Goal: Transaction & Acquisition: Purchase product/service

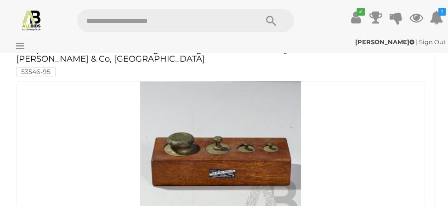
scroll to position [673, 0]
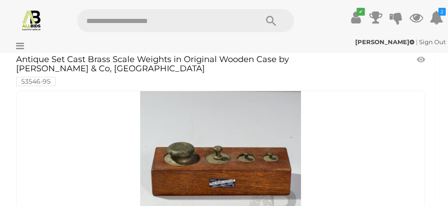
click at [184, 139] on link at bounding box center [220, 171] width 408 height 162
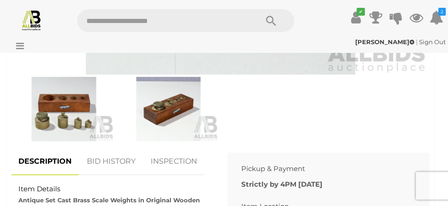
scroll to position [581, 0]
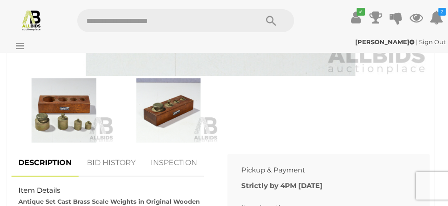
click at [65, 105] on img at bounding box center [64, 110] width 100 height 64
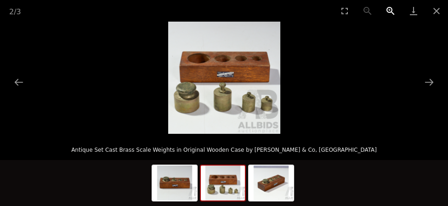
click at [390, 10] on button "Zoom in" at bounding box center [390, 11] width 23 height 22
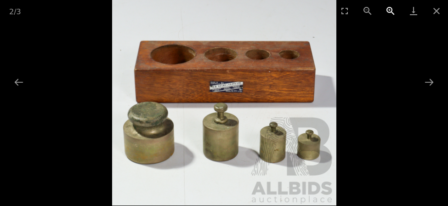
click at [390, 10] on button "Zoom in" at bounding box center [390, 11] width 23 height 22
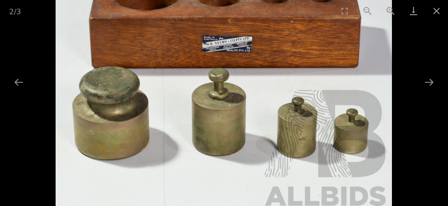
drag, startPoint x: 220, startPoint y: 100, endPoint x: 209, endPoint y: 146, distance: 47.5
click at [211, 144] on img at bounding box center [224, 54] width 336 height 336
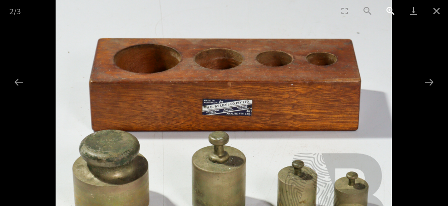
click at [389, 8] on button "Zoom in" at bounding box center [390, 11] width 23 height 22
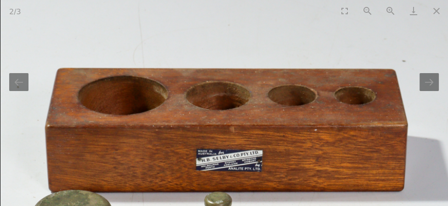
scroll to position [643, 0]
click at [428, 80] on button "Next slide" at bounding box center [428, 82] width 19 height 18
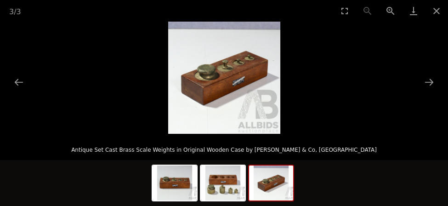
scroll to position [612, 0]
click at [387, 8] on button "Zoom in" at bounding box center [390, 11] width 23 height 22
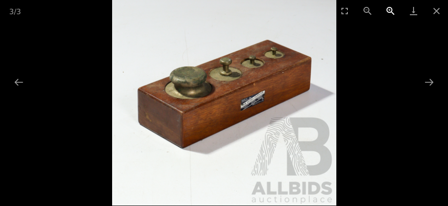
click at [387, 8] on button "Zoom in" at bounding box center [390, 11] width 23 height 22
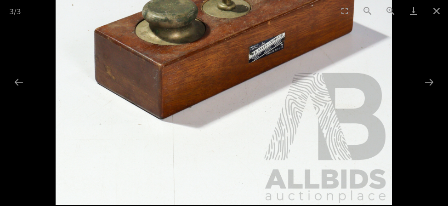
drag, startPoint x: 221, startPoint y: 52, endPoint x: 221, endPoint y: 86, distance: 33.5
click at [221, 85] on img at bounding box center [224, 37] width 336 height 336
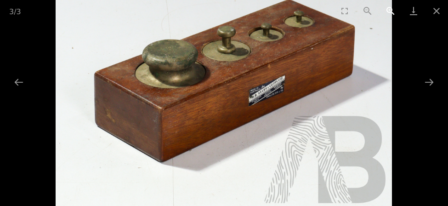
click at [390, 9] on button "Zoom in" at bounding box center [390, 11] width 23 height 22
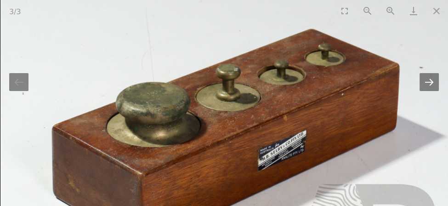
click at [430, 82] on button "Next slide" at bounding box center [428, 82] width 19 height 18
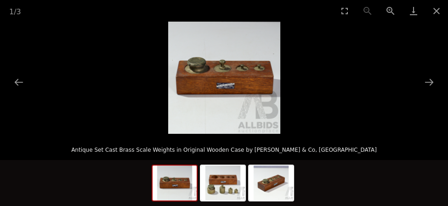
click at [233, 81] on img at bounding box center [224, 78] width 112 height 112
click at [388, 8] on button "Zoom in" at bounding box center [390, 11] width 23 height 22
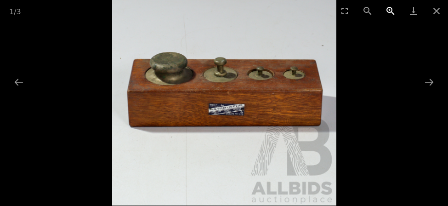
click at [388, 7] on button "Zoom in" at bounding box center [390, 11] width 23 height 22
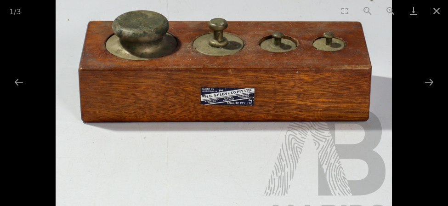
drag, startPoint x: 234, startPoint y: 92, endPoint x: 234, endPoint y: 123, distance: 31.7
click at [234, 123] on img at bounding box center [224, 72] width 336 height 336
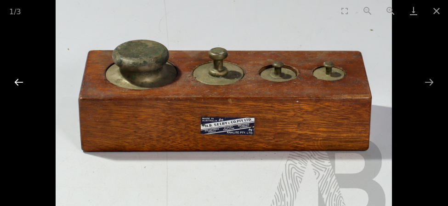
click at [14, 78] on button "Previous slide" at bounding box center [18, 82] width 19 height 18
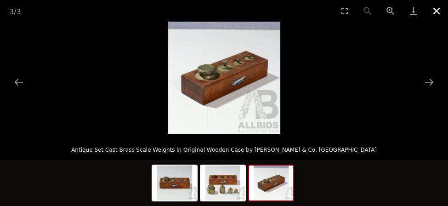
click at [437, 10] on button "Close gallery" at bounding box center [436, 11] width 23 height 22
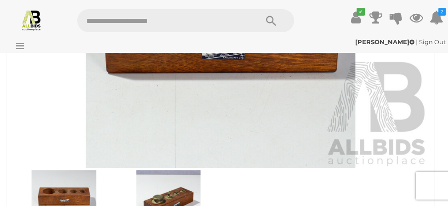
scroll to position [581, 0]
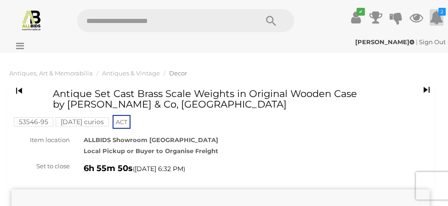
click at [435, 18] on icon at bounding box center [436, 17] width 14 height 17
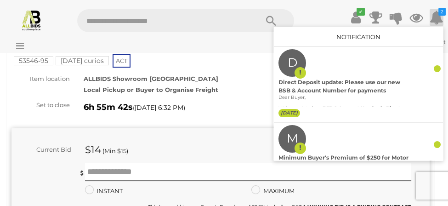
click at [245, 62] on div "53546-95 Friday curios ACT" at bounding box center [220, 48] width 418 height 42
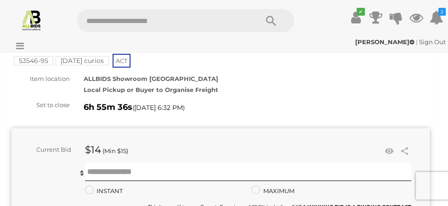
click at [45, 77] on div "Item location" at bounding box center [41, 78] width 72 height 11
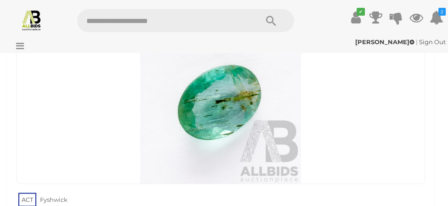
scroll to position [1040, 0]
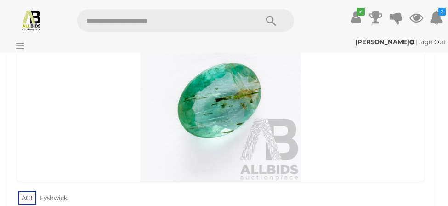
click at [153, 21] on input "text" at bounding box center [163, 20] width 172 height 23
type input "******"
click at [266, 18] on icon "Search" at bounding box center [271, 21] width 10 height 14
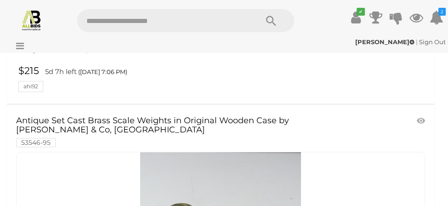
scroll to position [612, 0]
click at [73, 116] on link "Antique Set Cast Brass Scale Weights in Original Wooden Case by H B Selby & Co,…" at bounding box center [187, 131] width 343 height 30
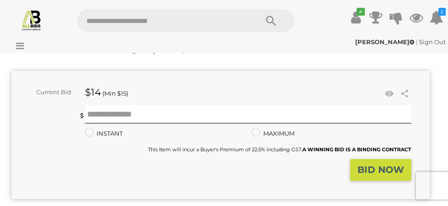
scroll to position [153, 0]
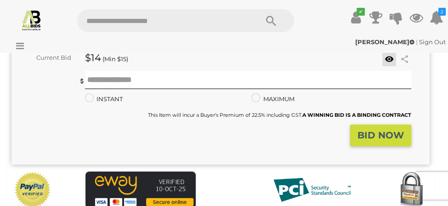
click at [389, 59] on link at bounding box center [389, 59] width 14 height 14
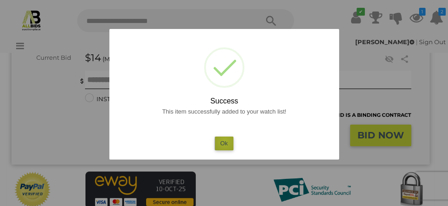
click at [225, 141] on button "Ok" at bounding box center [223, 142] width 19 height 13
